Goal: Information Seeking & Learning: Learn about a topic

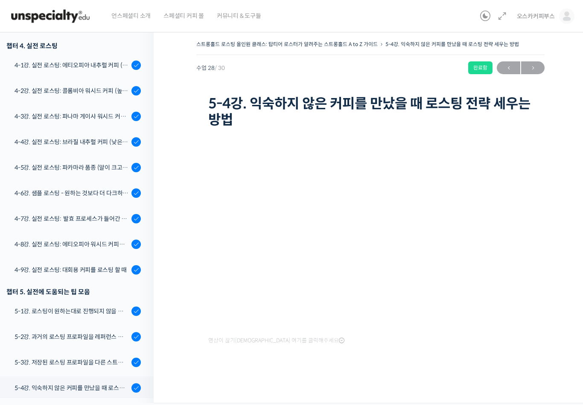
scroll to position [548, 0]
click at [95, 120] on div "4-3강. 실전 로스팅: 파나마 게이샤 워시드 커피 (플레이버 프로파일이 로스팅하기 까다로운 경우)" at bounding box center [72, 116] width 114 height 9
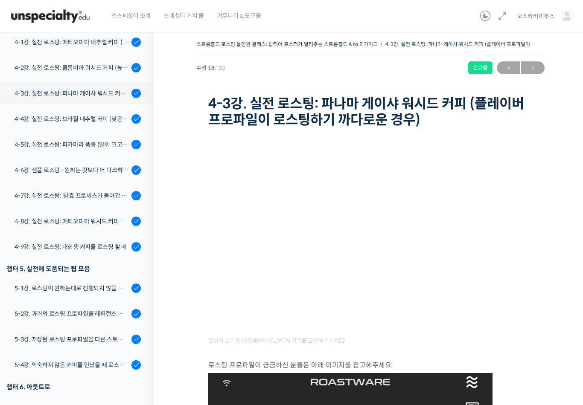
scroll to position [572, 0]
click at [105, 73] on link "4-2강. 실전 로스팅: 콜롬비아 워시드 커피 (높은 밀도와 수분율 때문에 1차 크랙에서 많은 수분을 방출하는 경우)" at bounding box center [75, 66] width 158 height 23
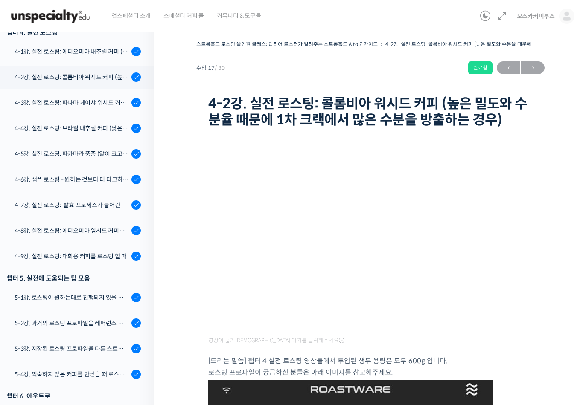
scroll to position [518, 0]
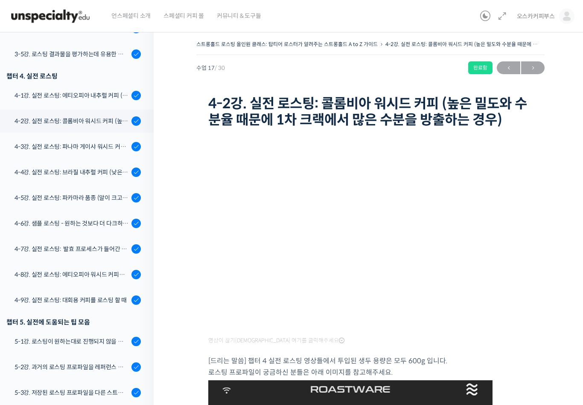
click at [113, 91] on div "4-1강. 실전 로스팅: 에티오피아 내추럴 커피 (당분이 많이 포함되어 있고 색이 고르지 않은 경우)" at bounding box center [72, 95] width 114 height 9
